Goal: Find specific page/section: Find specific page/section

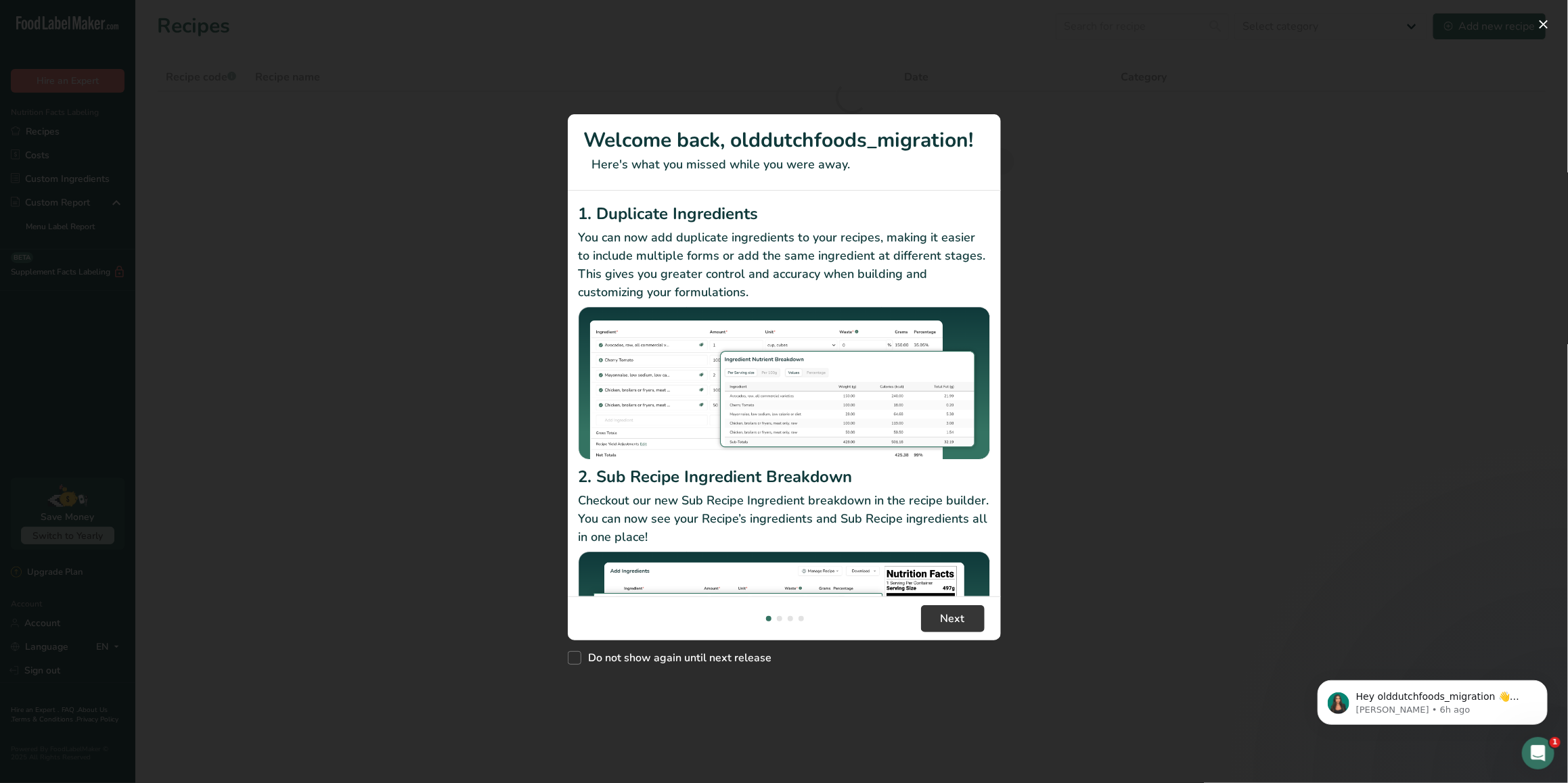
click at [394, 329] on div "New Features" at bounding box center [784, 392] width 1568 height 783
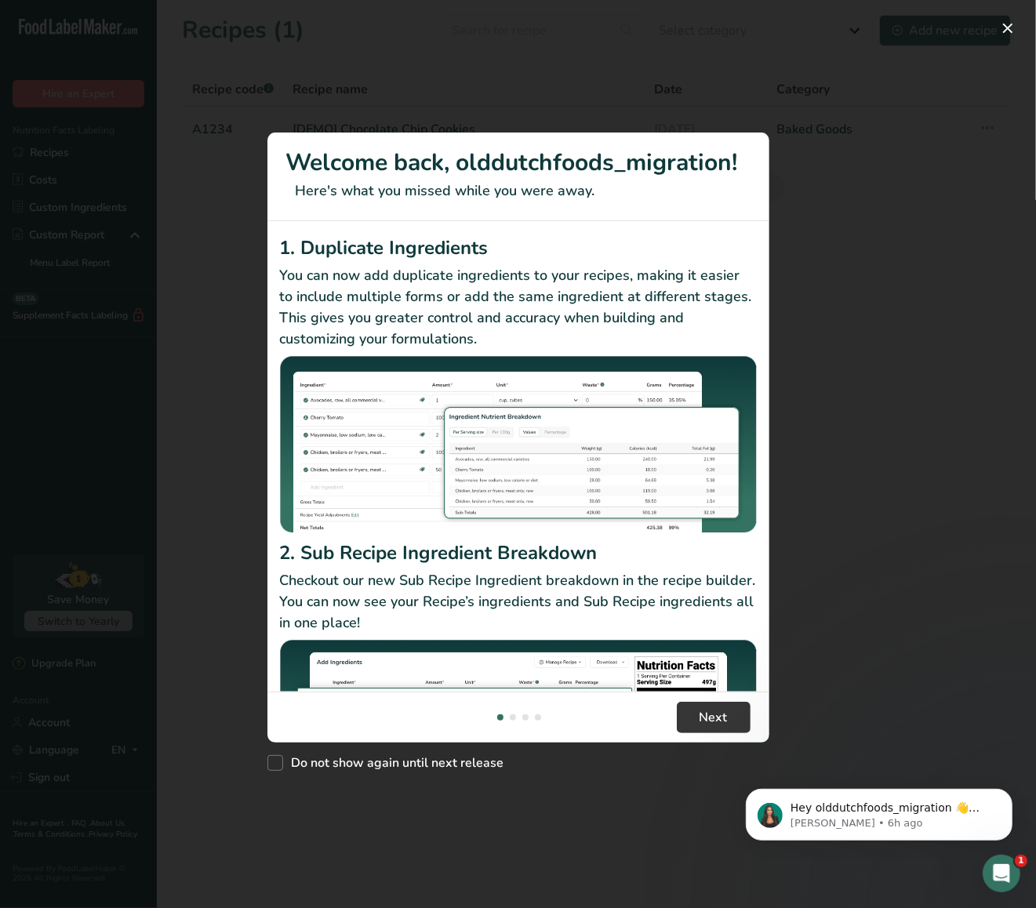
click at [912, 290] on div "New Features" at bounding box center [518, 454] width 1036 height 908
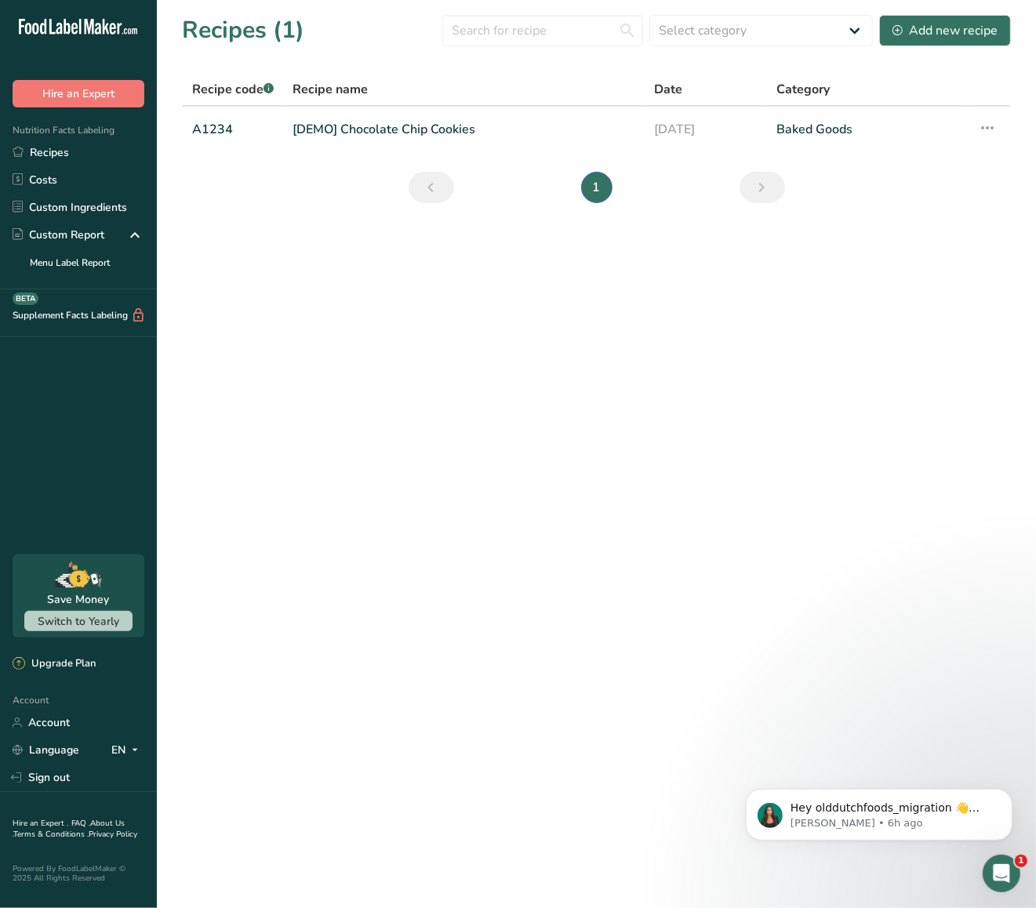
click at [1009, 39] on div "New Features" at bounding box center [518, 454] width 1036 height 908
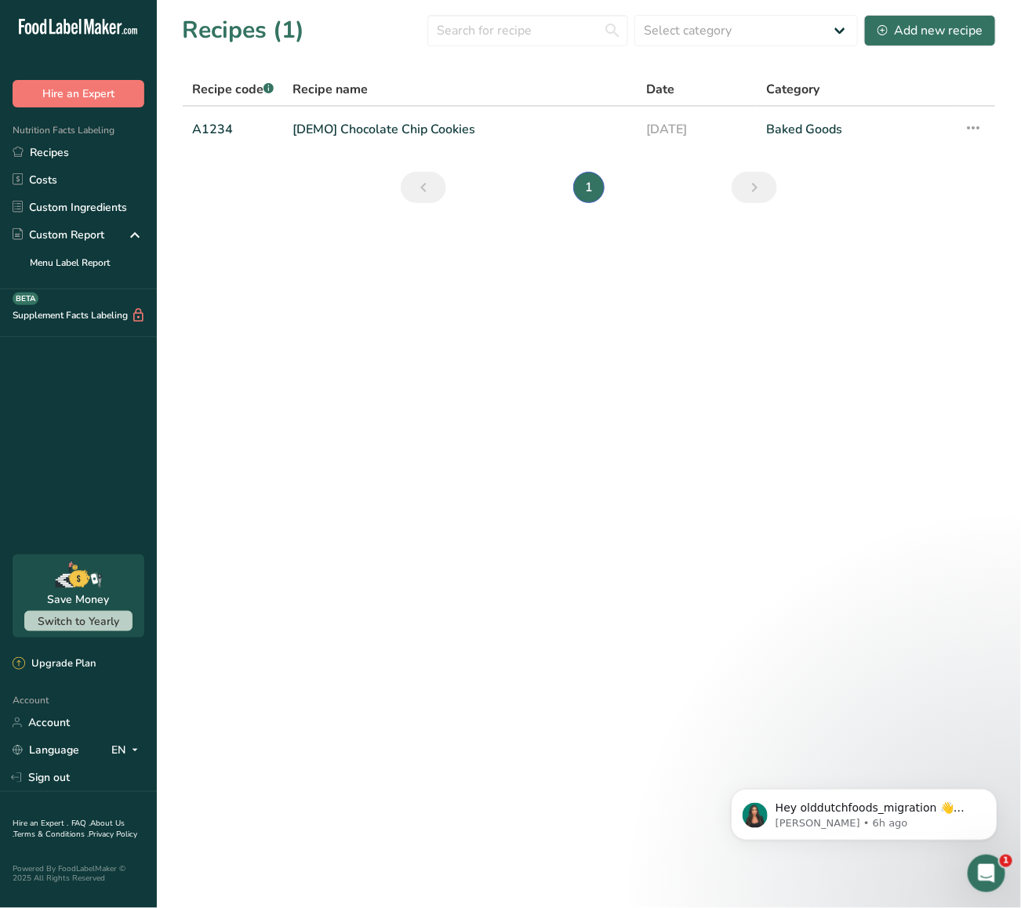
click at [1012, 34] on section "Recipes (1) Select category All Baked Goods [GEOGRAPHIC_DATA] Confectionery Coo…" at bounding box center [589, 114] width 864 height 228
